Goal: Find contact information: Find contact information

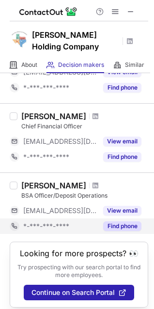
scroll to position [166, 0]
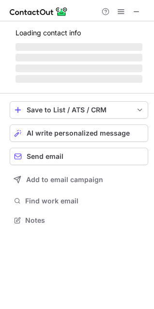
scroll to position [220, 154]
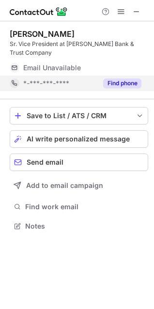
drag, startPoint x: 109, startPoint y: 82, endPoint x: 101, endPoint y: 83, distance: 8.3
click at [109, 82] on button "Find phone" at bounding box center [122, 84] width 38 height 10
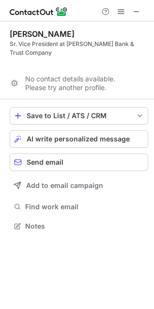
scroll to position [204, 154]
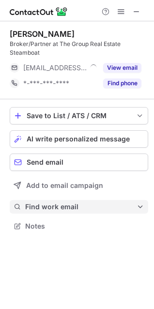
scroll to position [220, 154]
